Goal: Information Seeking & Learning: Learn about a topic

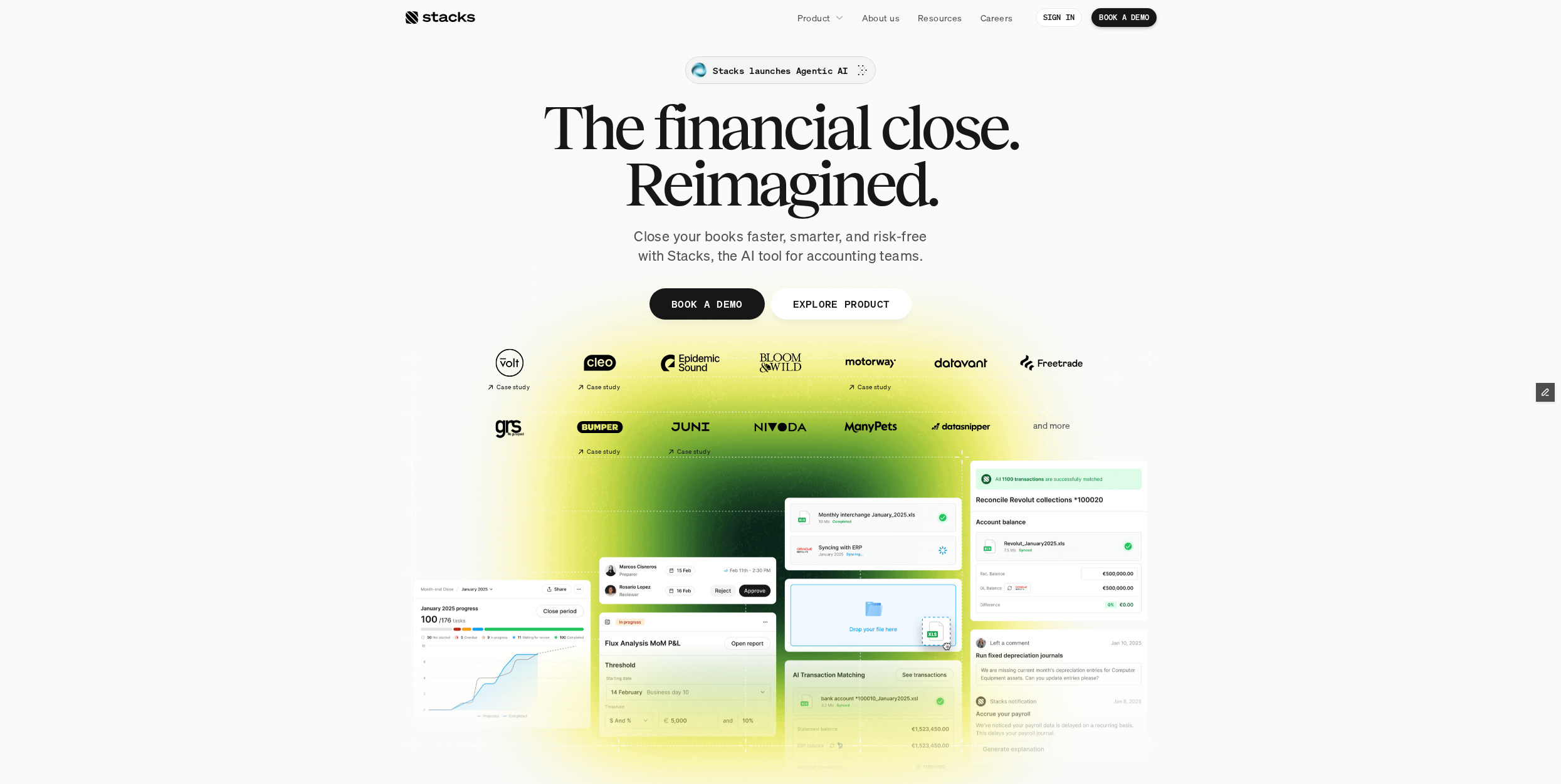
click at [820, 70] on p "Stacks launches Agentic AI" at bounding box center [779, 71] width 134 height 13
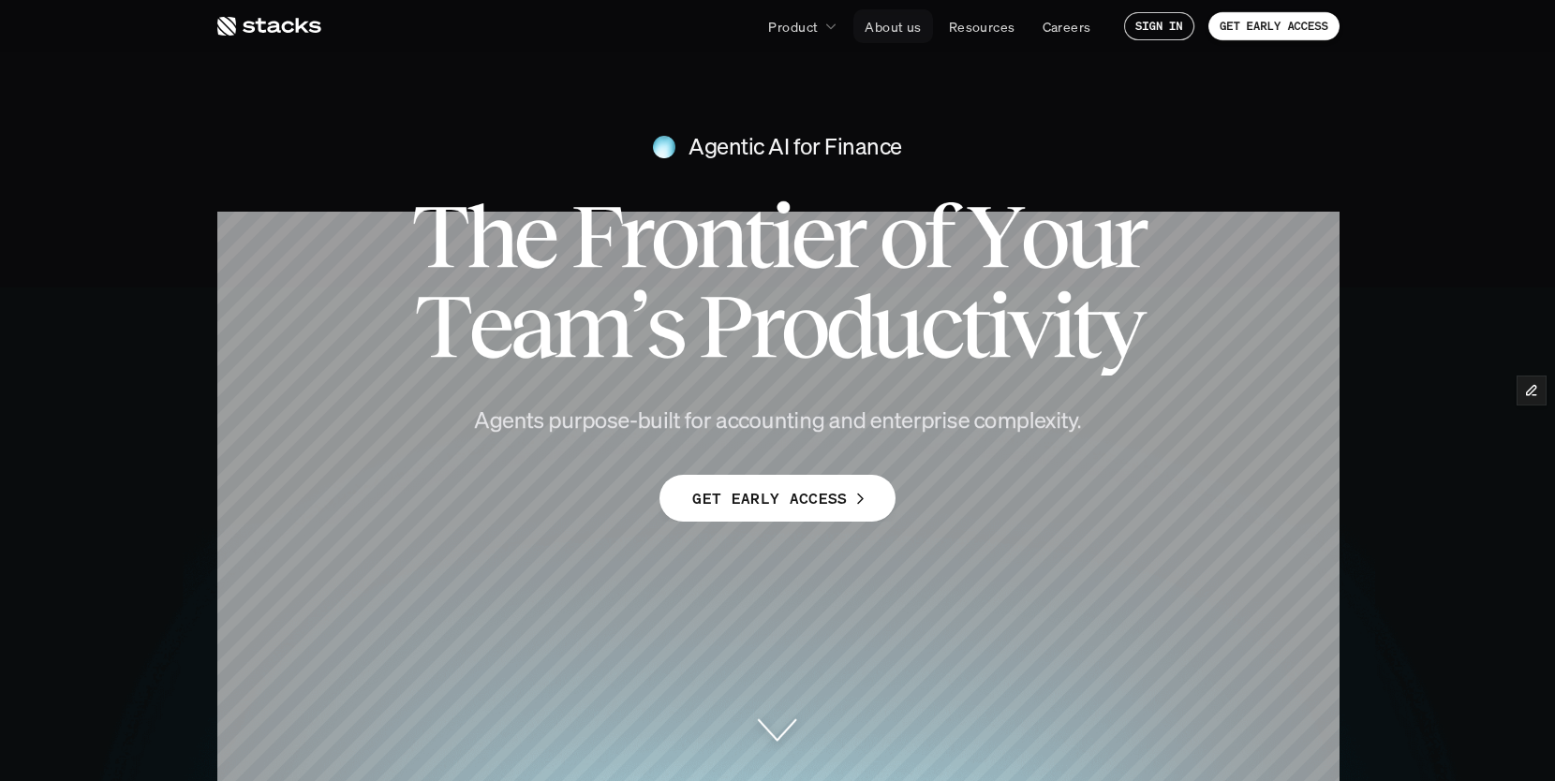
click at [882, 24] on p "About us" at bounding box center [893, 27] width 56 height 20
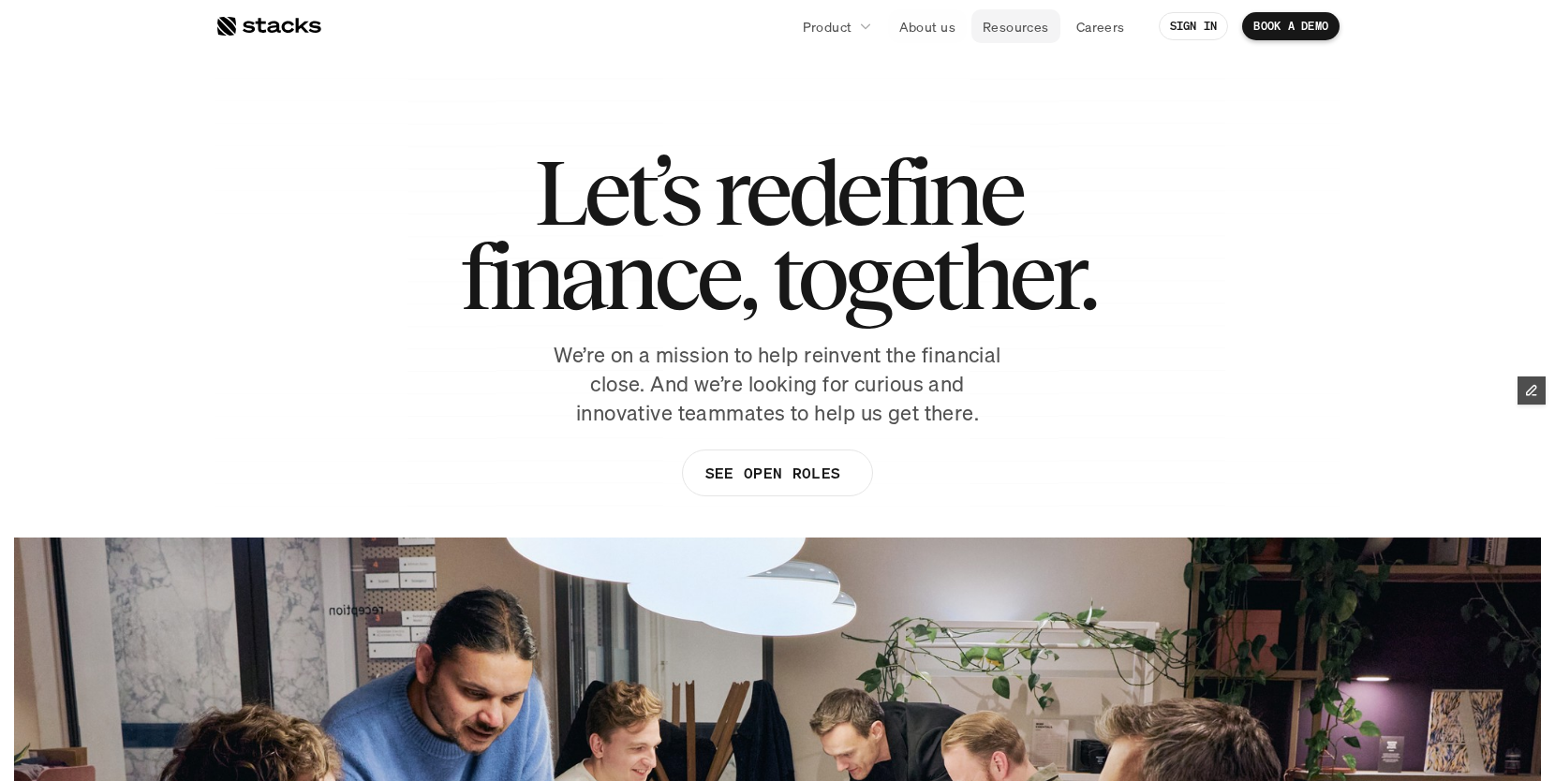
click at [1019, 22] on p "Resources" at bounding box center [1016, 27] width 67 height 20
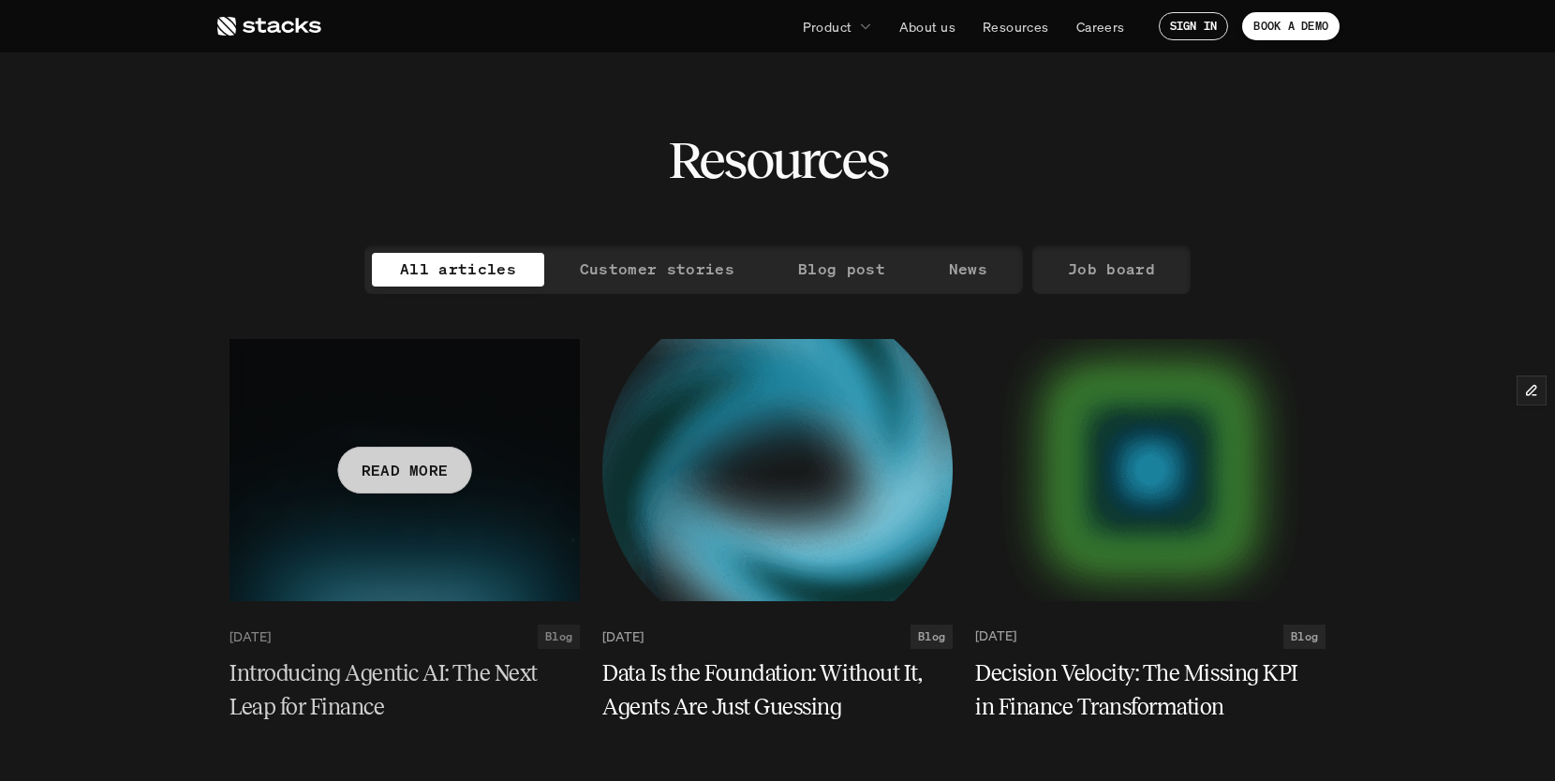
click at [394, 678] on h5 "Introducing Agentic AI: The Next Leap for Finance" at bounding box center [394, 690] width 328 height 67
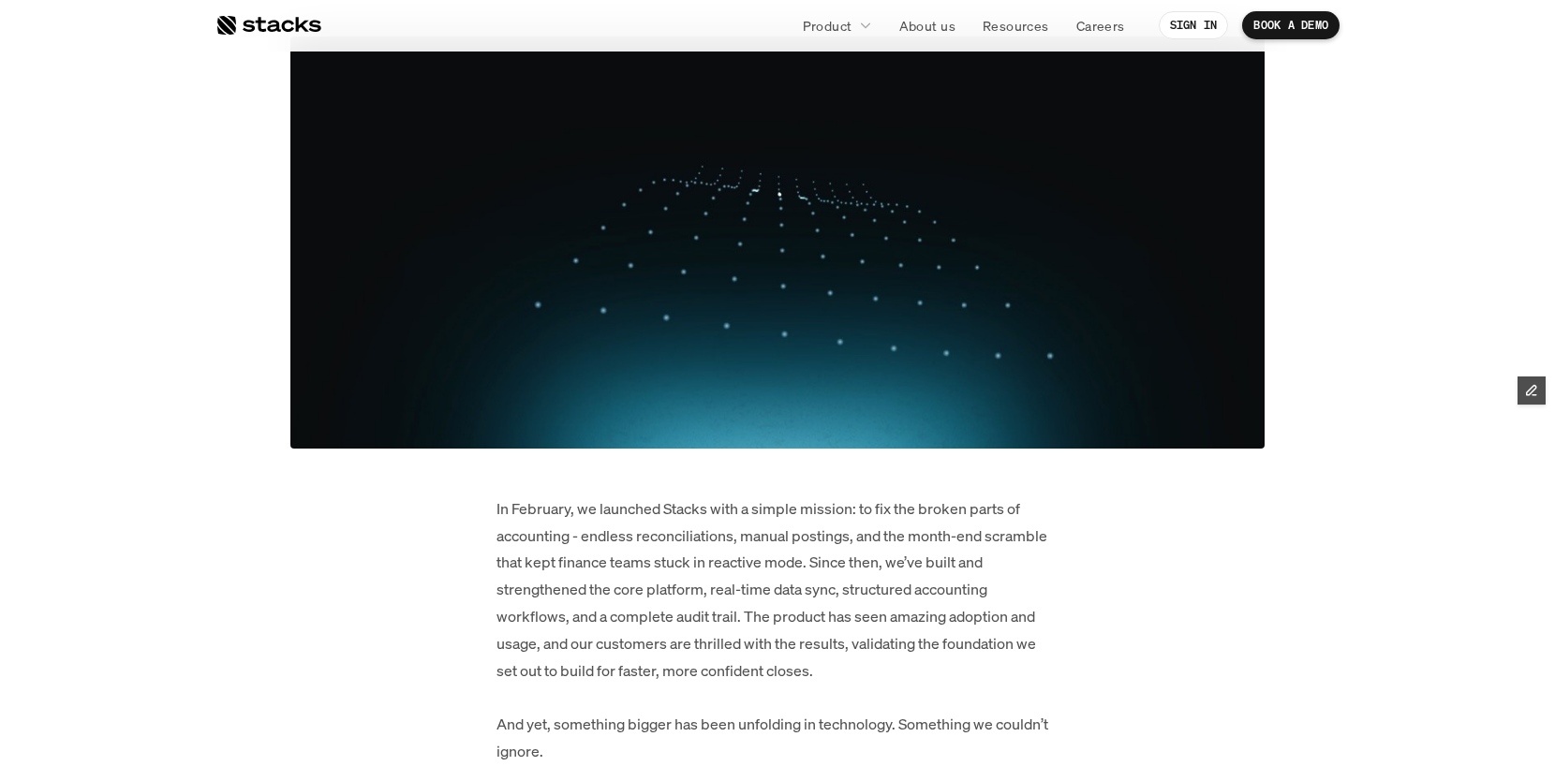
scroll to position [488, 0]
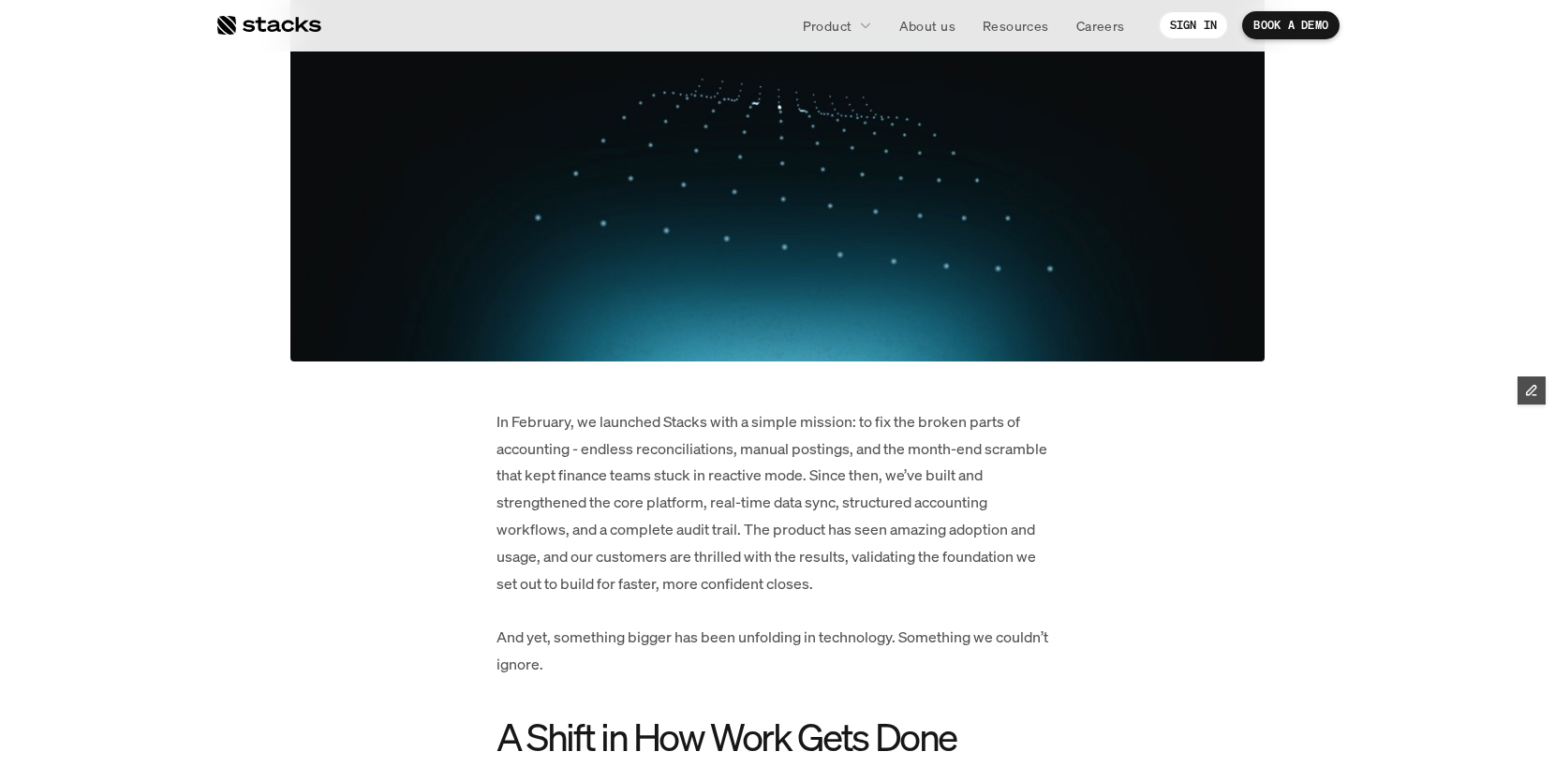
click at [270, 22] on div at bounding box center [269, 25] width 106 height 22
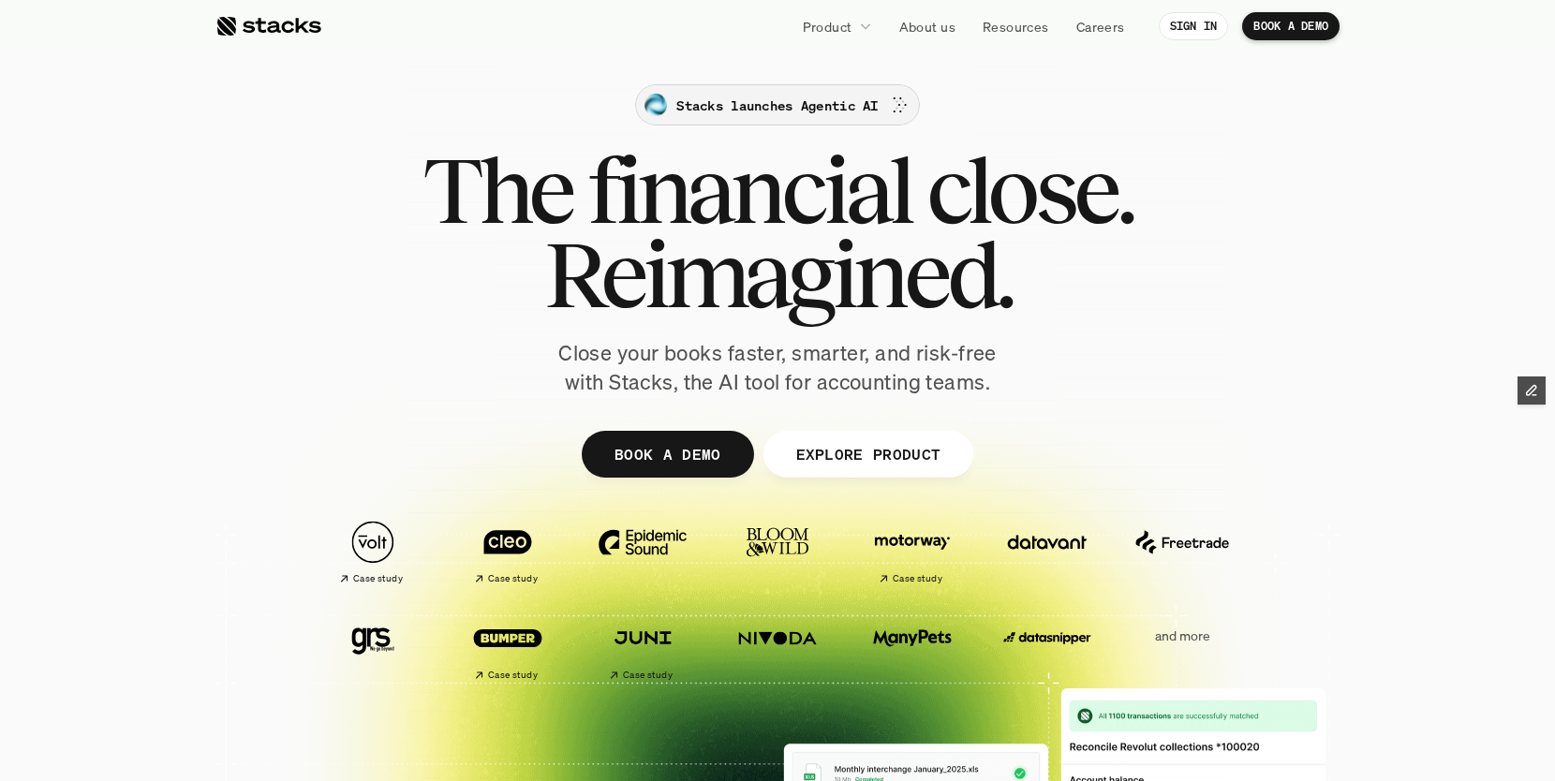
click at [865, 112] on p "Stacks launches Agentic AI" at bounding box center [777, 106] width 201 height 20
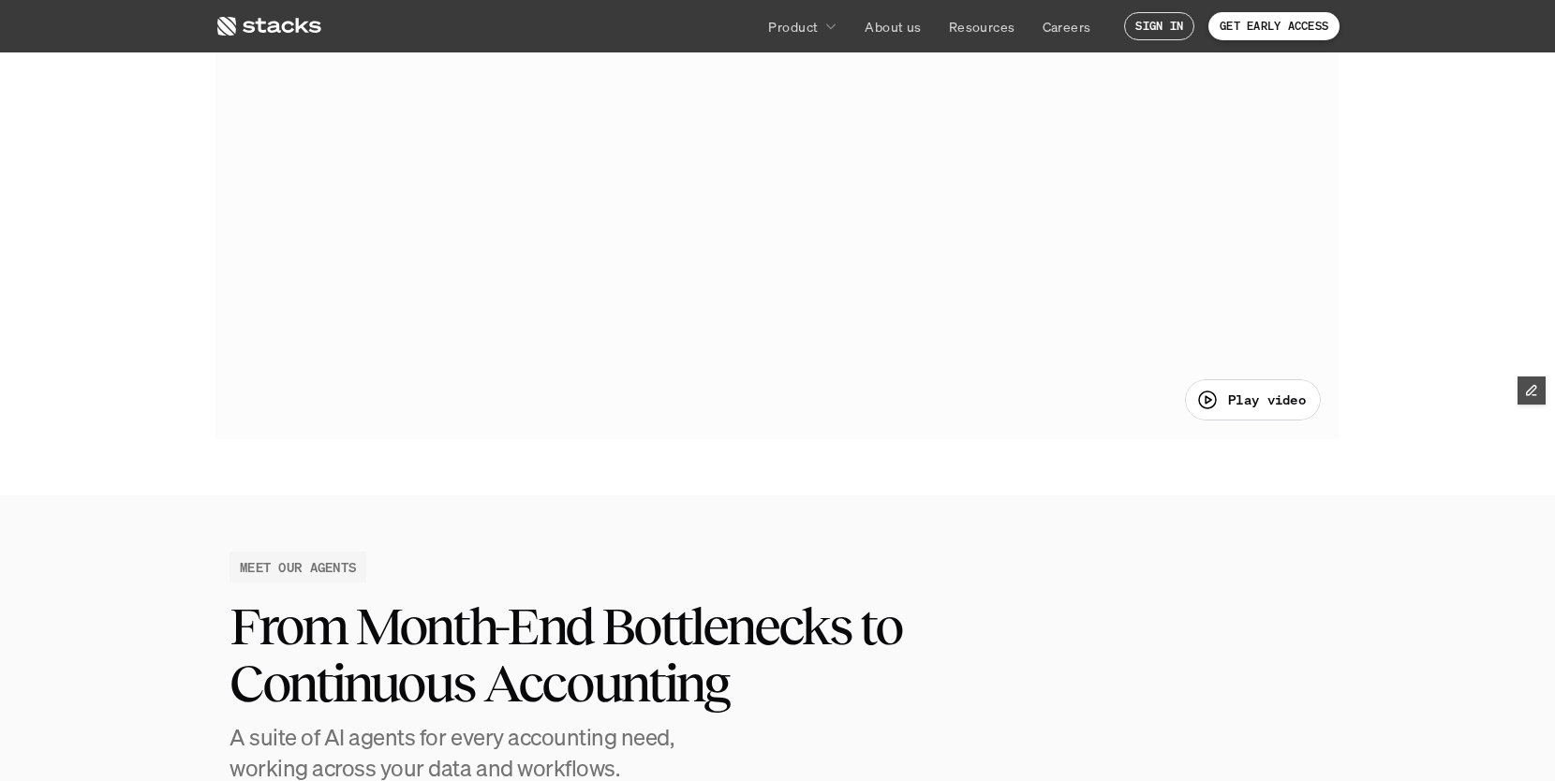
scroll to position [1133, 0]
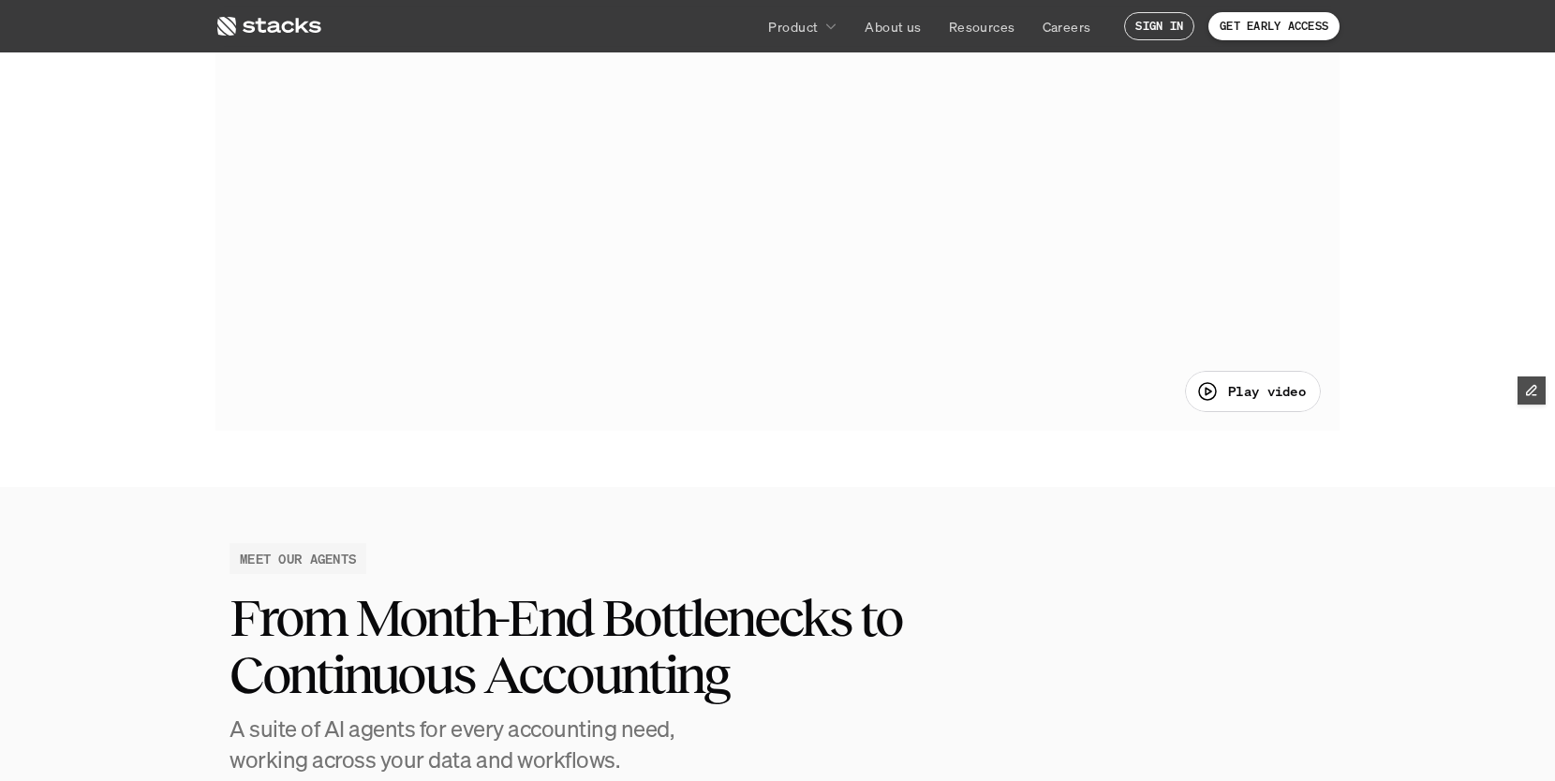
click at [829, 237] on div at bounding box center [778, 193] width 1124 height 474
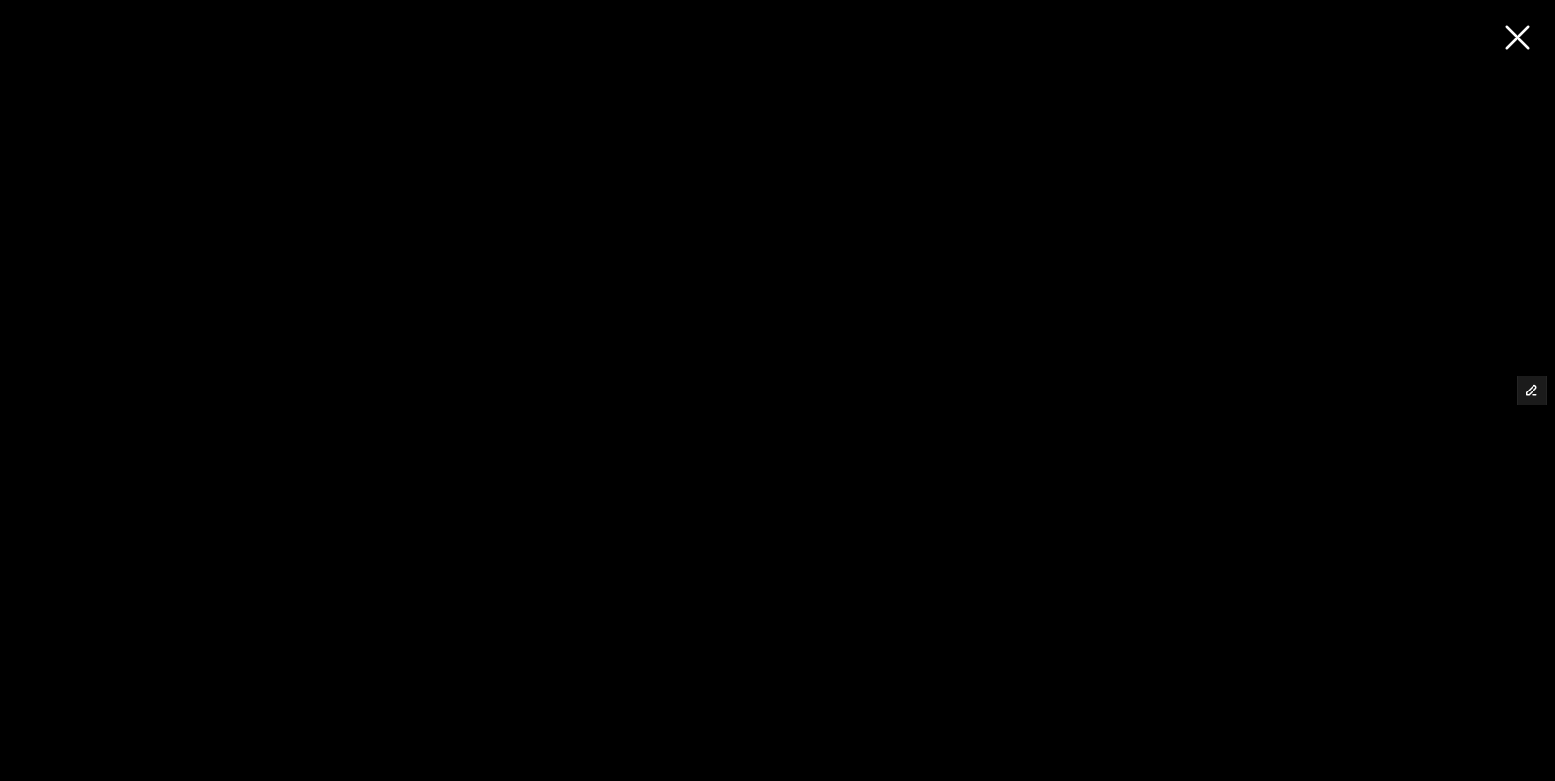
click at [1514, 39] on div at bounding box center [777, 390] width 1555 height 781
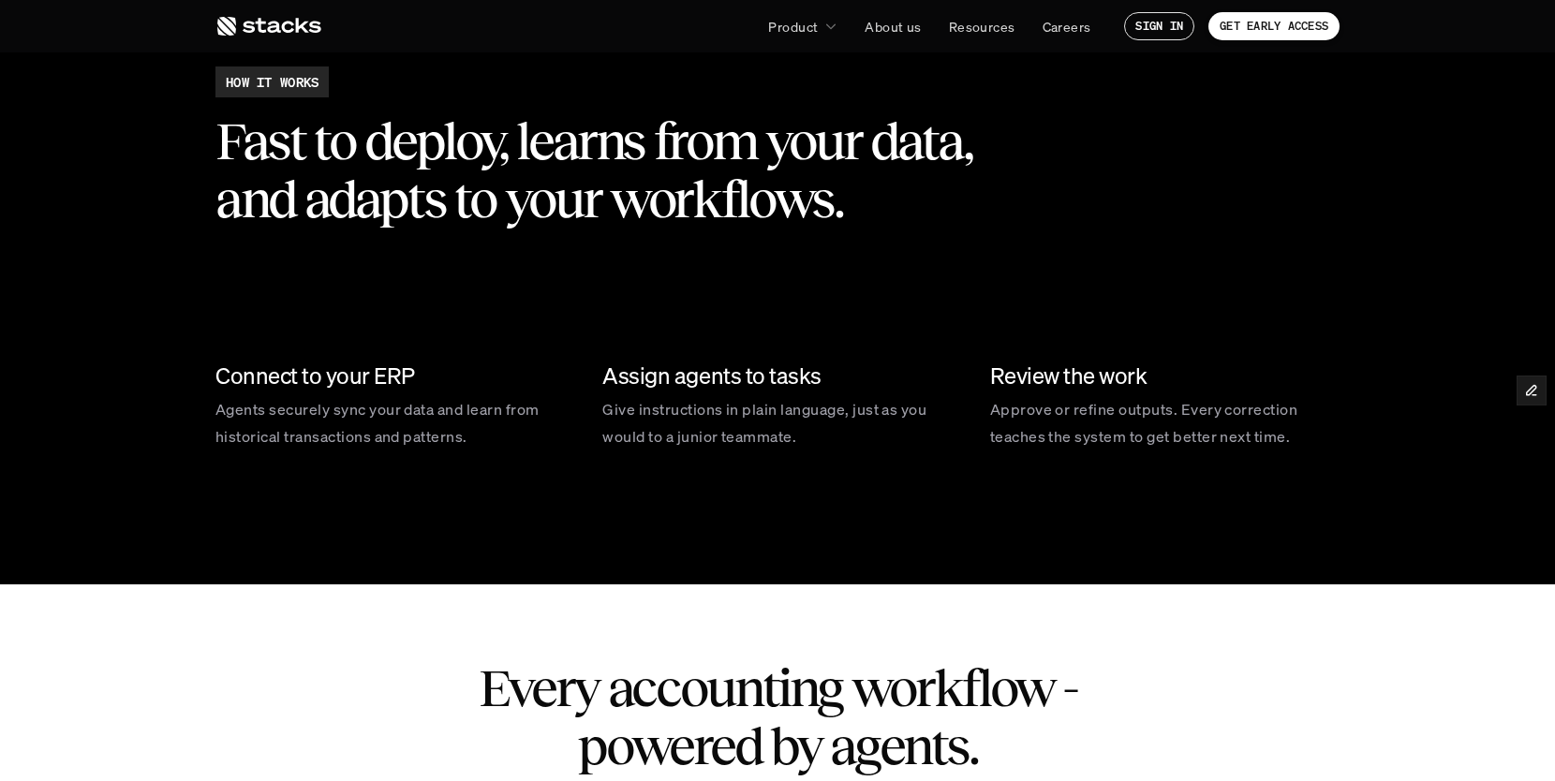
scroll to position [2759, 0]
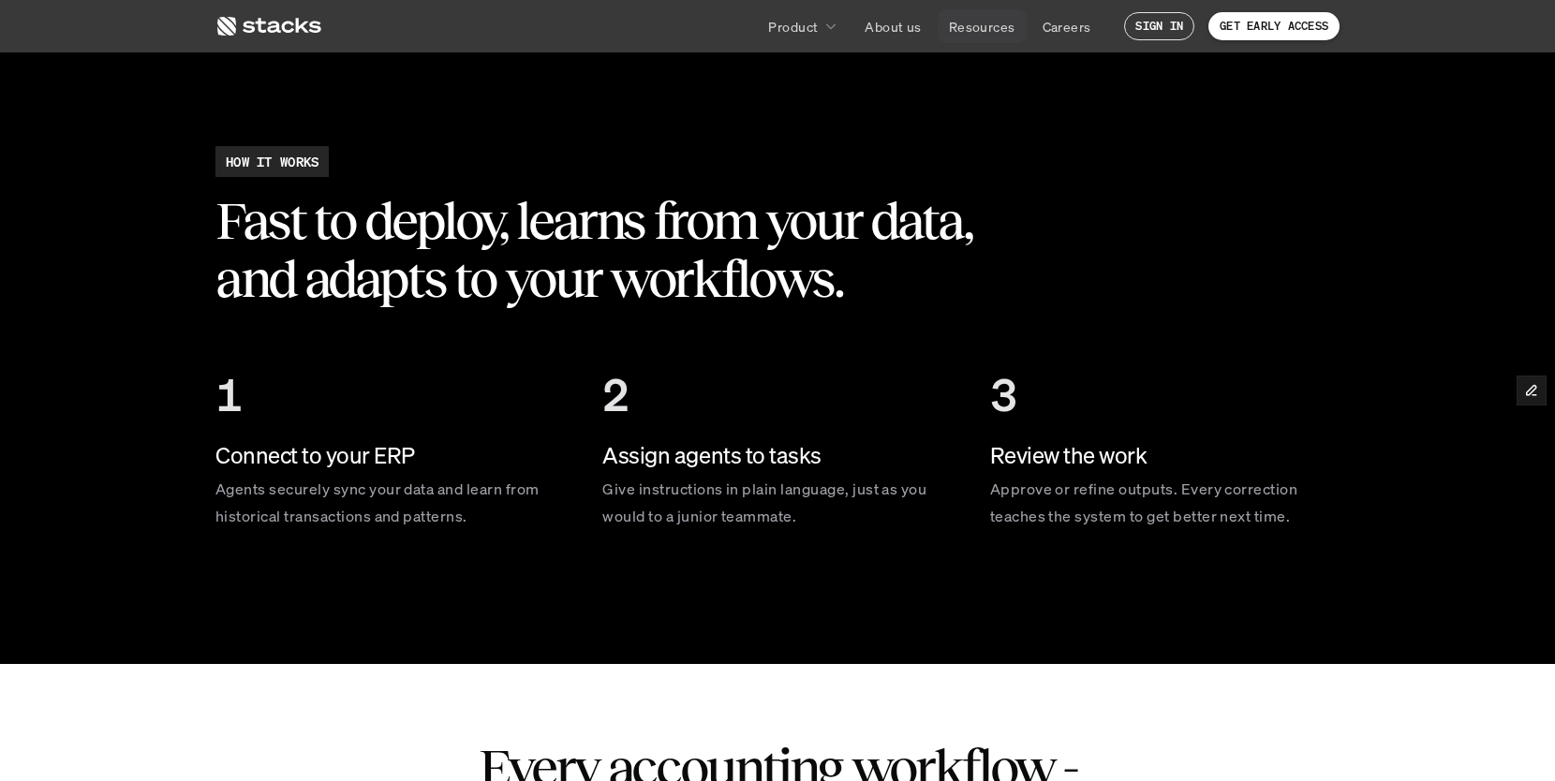
click at [973, 26] on p "Resources" at bounding box center [982, 27] width 67 height 20
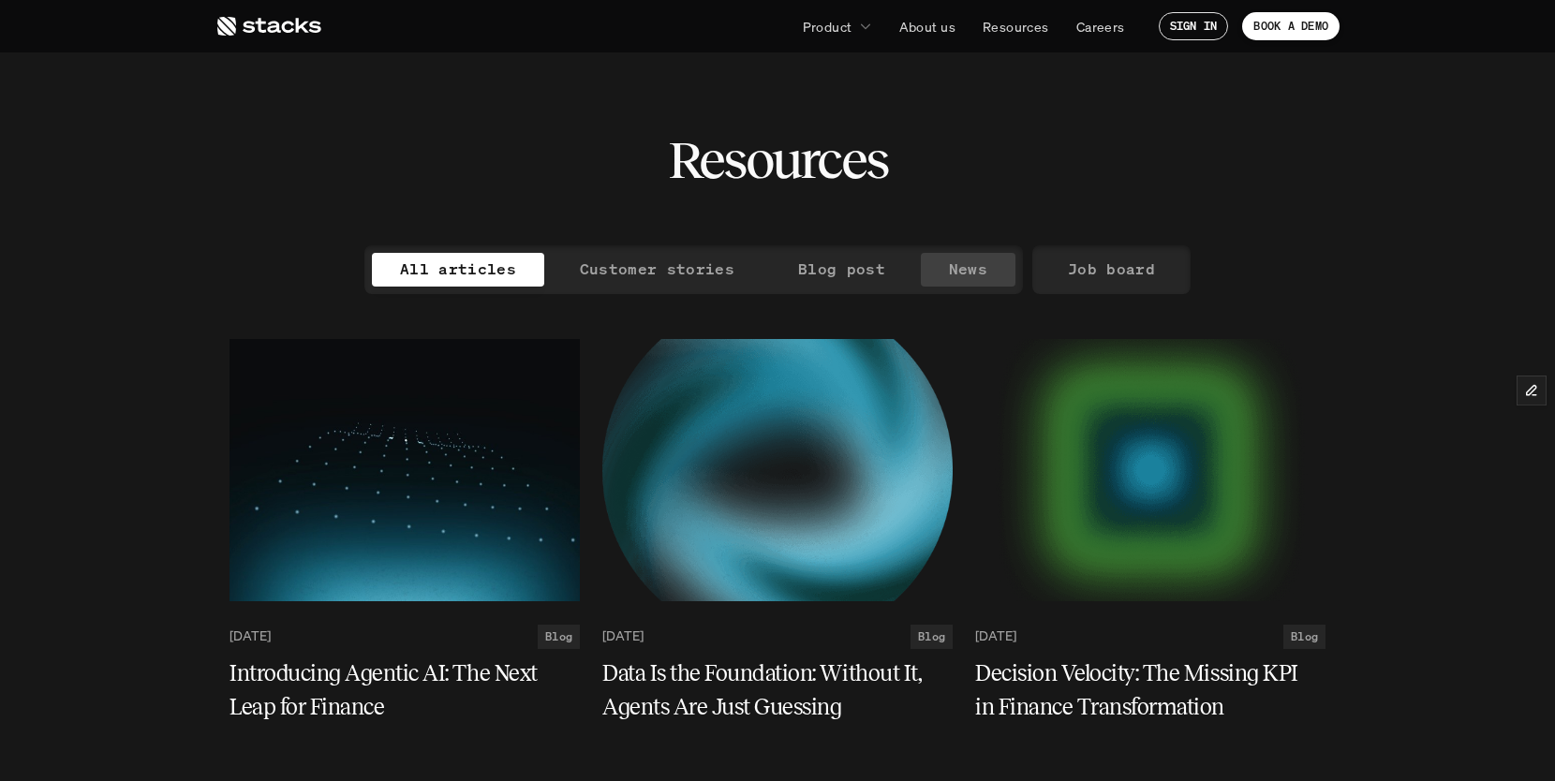
click at [959, 273] on p "News" at bounding box center [968, 269] width 38 height 27
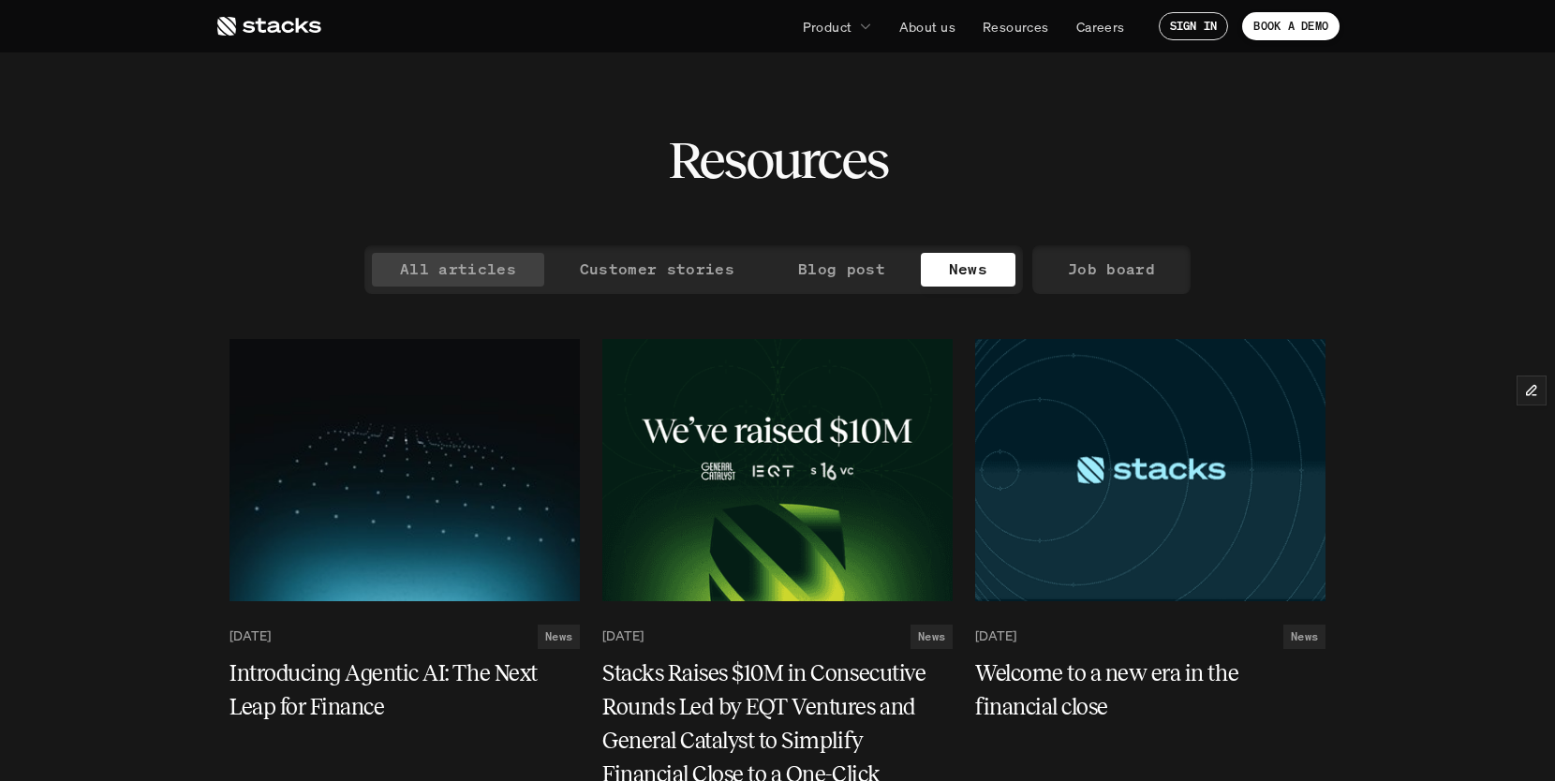
click at [442, 277] on p "All articles" at bounding box center [458, 269] width 116 height 27
